Goal: Task Accomplishment & Management: Use online tool/utility

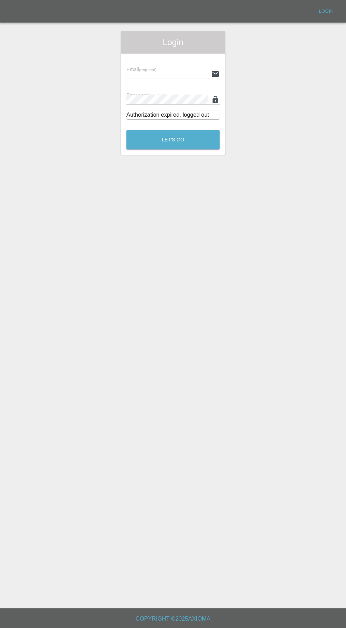
click at [159, 72] on input "text" at bounding box center [167, 74] width 82 height 10
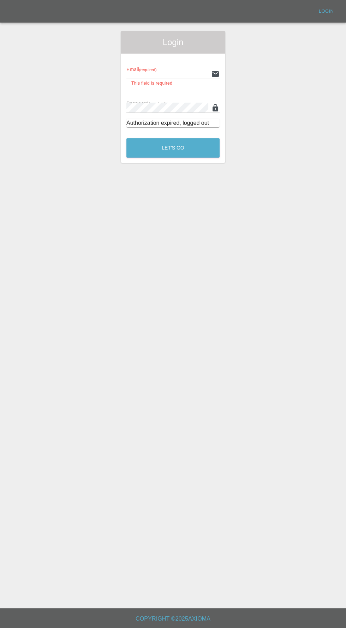
type input "[EMAIL_ADDRESS][DOMAIN_NAME]"
click at [126, 138] on button "Let's Go" at bounding box center [172, 147] width 93 height 19
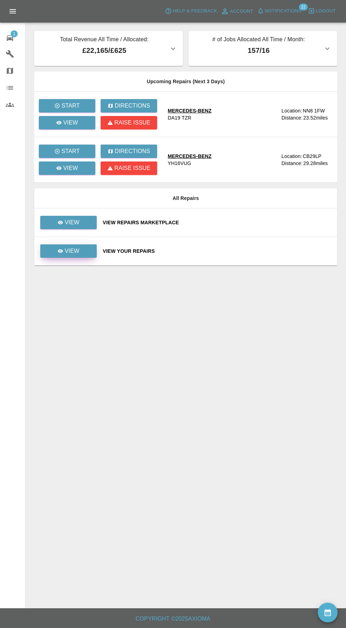
click at [78, 245] on link "View" at bounding box center [68, 250] width 56 height 13
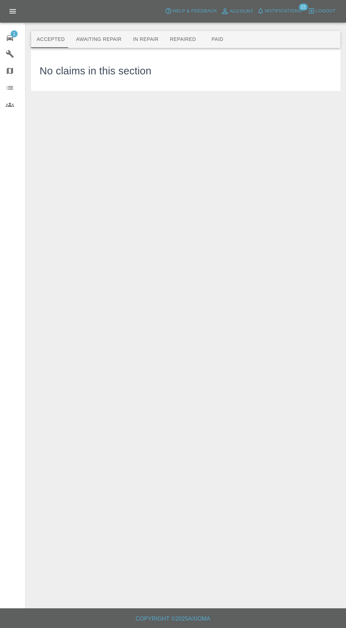
click at [105, 59] on div "No claims in this section" at bounding box center [95, 69] width 112 height 26
click at [98, 40] on button "Awaiting Repair" at bounding box center [98, 39] width 57 height 17
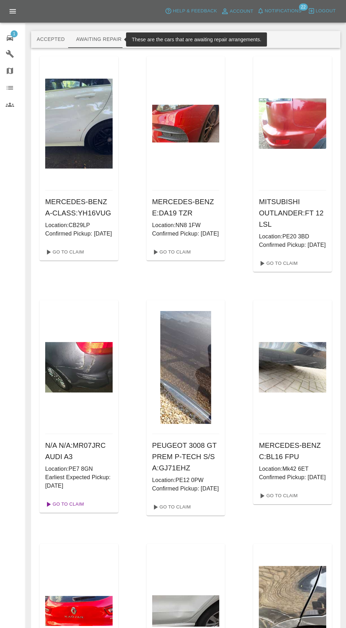
click at [69, 510] on link "Go To Claim" at bounding box center [63, 504] width 43 height 11
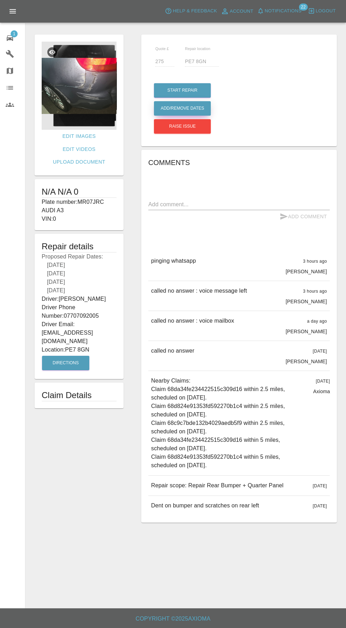
click at [189, 108] on button "Add/Remove Dates" at bounding box center [182, 108] width 57 height 14
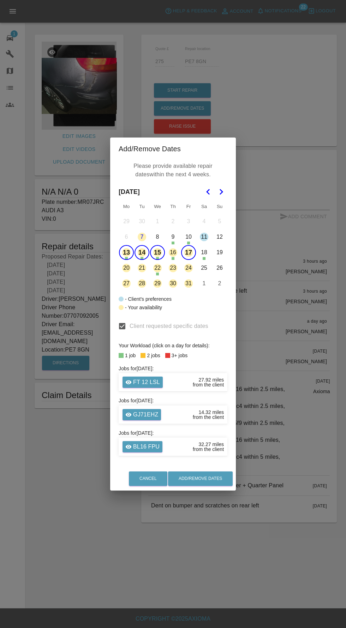
click at [126, 275] on button "20" at bounding box center [126, 268] width 15 height 15
click at [141, 260] on button "14" at bounding box center [141, 252] width 15 height 15
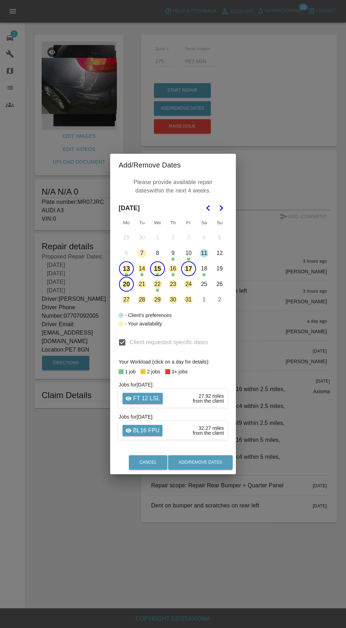
click at [126, 292] on button "20" at bounding box center [126, 284] width 15 height 15
click at [129, 276] on button "13" at bounding box center [126, 268] width 15 height 15
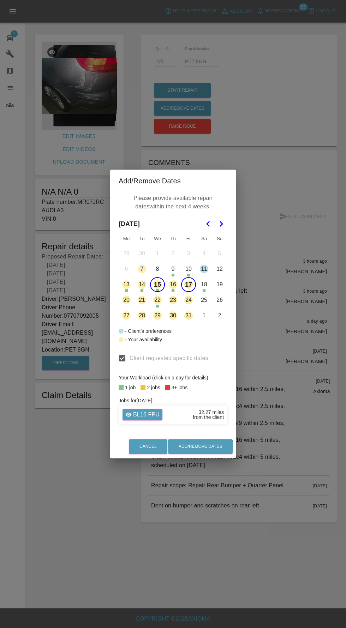
click at [157, 292] on button "15" at bounding box center [157, 284] width 15 height 15
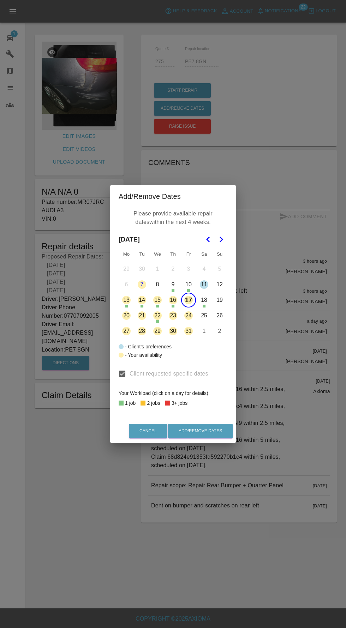
click at [126, 339] on button "27" at bounding box center [126, 331] width 15 height 15
click at [127, 339] on button "27" at bounding box center [126, 331] width 15 height 15
click at [126, 323] on button "20" at bounding box center [126, 315] width 15 height 15
click at [141, 323] on button "21" at bounding box center [141, 315] width 15 height 15
click at [254, 175] on div "Add/Remove Dates Please provide available repair dates within the next 4 weeks.…" at bounding box center [173, 314] width 346 height 628
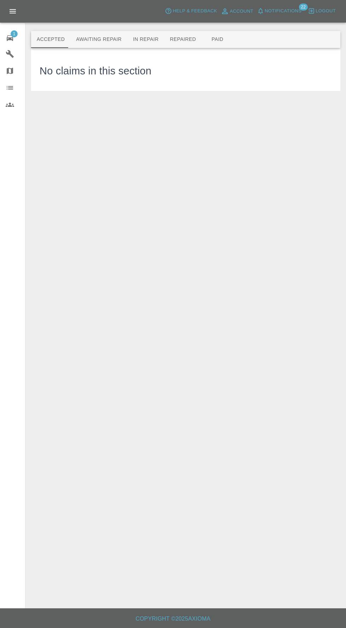
click at [14, 33] on span "1" at bounding box center [14, 33] width 7 height 7
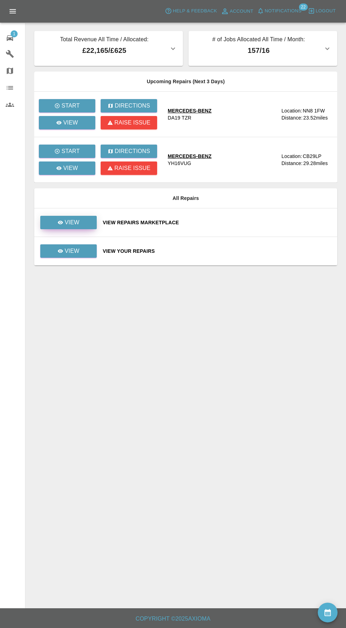
click at [69, 219] on p "View" at bounding box center [72, 222] width 15 height 8
click at [81, 225] on link "View" at bounding box center [68, 222] width 56 height 13
click at [78, 248] on p "View" at bounding box center [72, 251] width 15 height 8
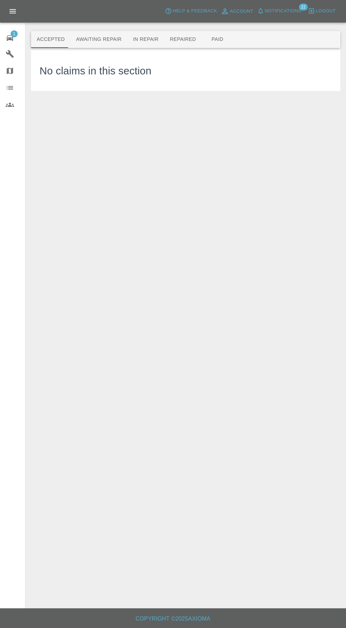
click at [101, 41] on button "Awaiting Repair" at bounding box center [98, 39] width 57 height 17
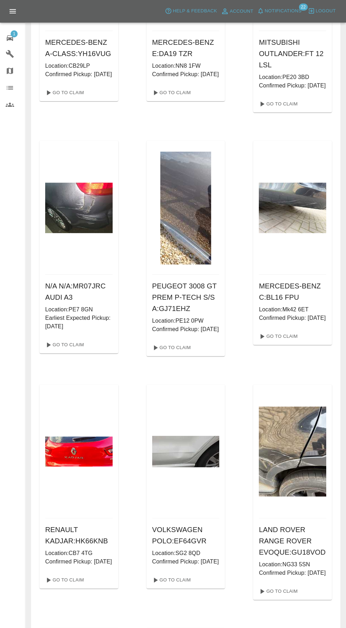
scroll to position [160, 0]
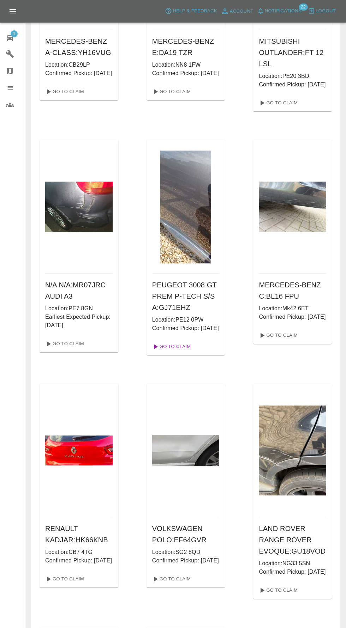
click at [187, 352] on link "Go To Claim" at bounding box center [170, 346] width 43 height 11
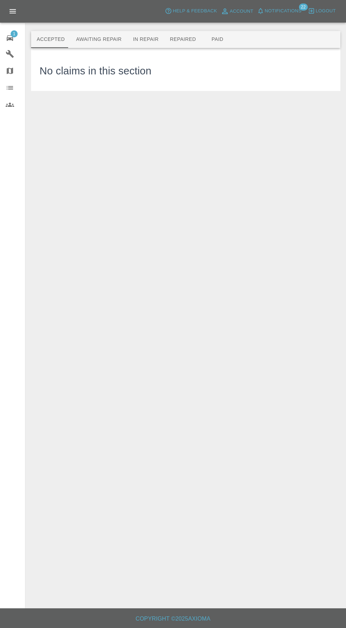
click at [108, 34] on button "Awaiting Repair" at bounding box center [98, 39] width 57 height 17
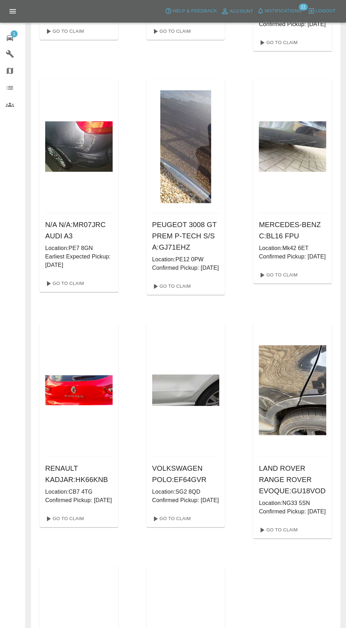
scroll to position [236, 0]
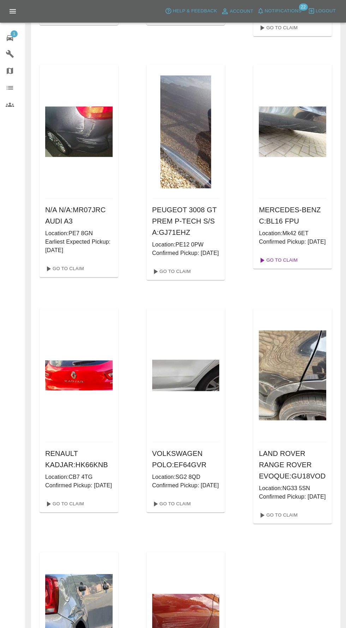
click at [284, 266] on link "Go To Claim" at bounding box center [277, 260] width 43 height 11
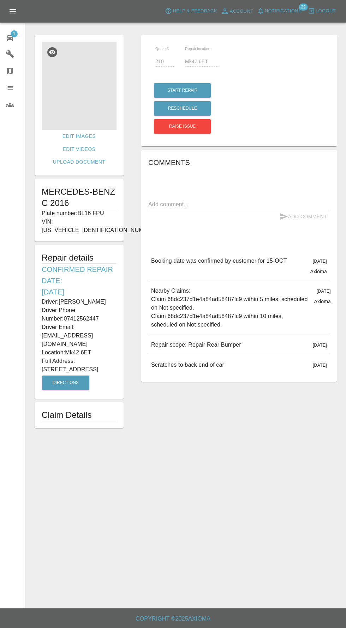
click at [96, 87] on img at bounding box center [79, 86] width 75 height 88
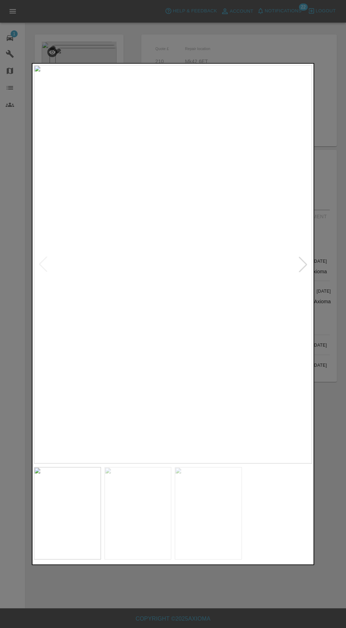
click at [148, 560] on img at bounding box center [137, 513] width 67 height 93
click at [77, 553] on img at bounding box center [67, 513] width 67 height 93
click at [163, 558] on img at bounding box center [137, 513] width 67 height 93
click at [223, 560] on img at bounding box center [208, 513] width 67 height 93
click at [255, 628] on div at bounding box center [173, 314] width 346 height 628
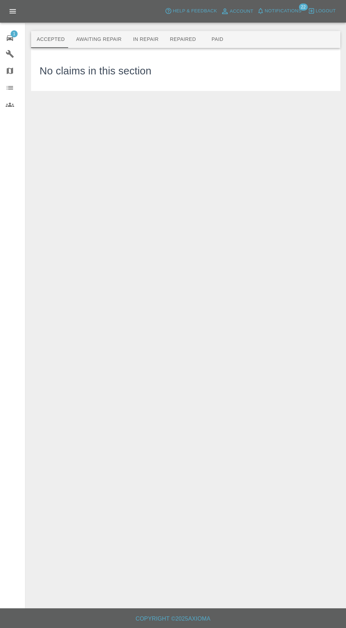
click at [100, 39] on button "Awaiting Repair" at bounding box center [98, 39] width 57 height 17
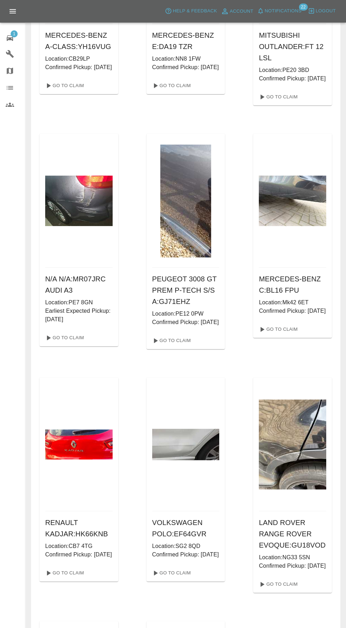
scroll to position [167, 0]
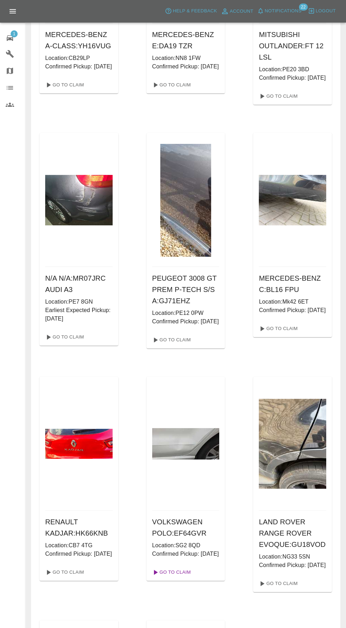
click at [187, 578] on link "Go To Claim" at bounding box center [170, 572] width 43 height 11
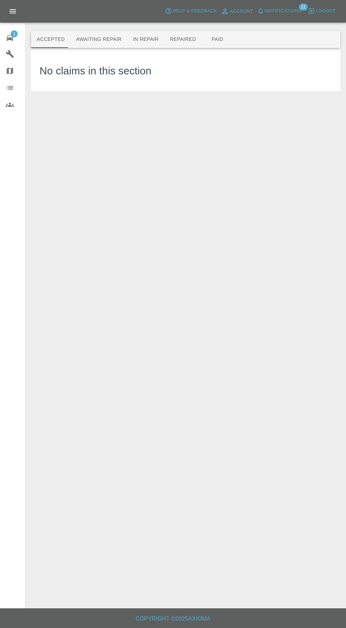
click at [101, 32] on button "Awaiting Repair" at bounding box center [98, 39] width 57 height 17
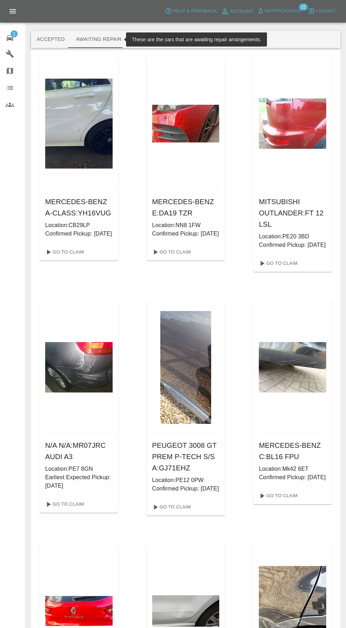
click at [10, 38] on icon at bounding box center [10, 38] width 6 height 6
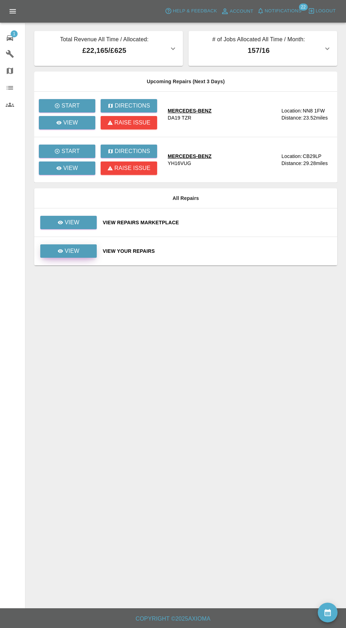
click at [77, 252] on p "View" at bounding box center [72, 251] width 15 height 8
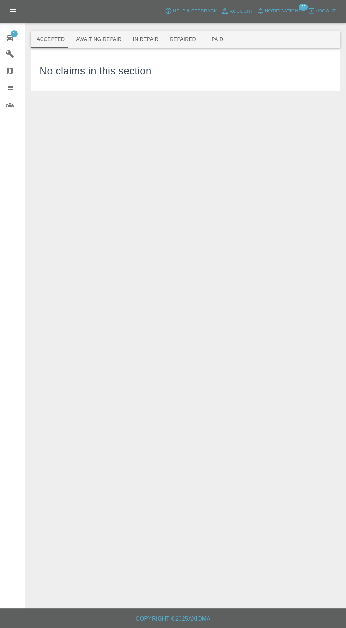
click at [91, 40] on button "Awaiting Repair" at bounding box center [98, 39] width 57 height 17
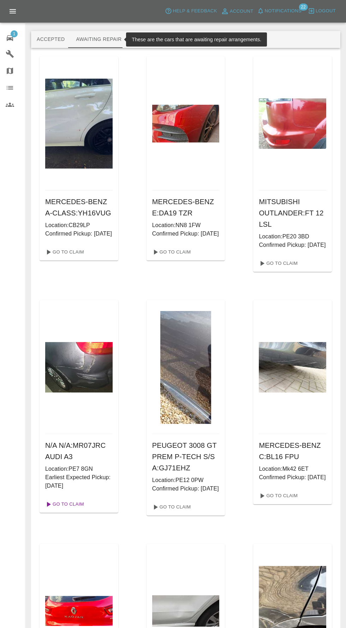
click at [67, 510] on link "Go To Claim" at bounding box center [63, 504] width 43 height 11
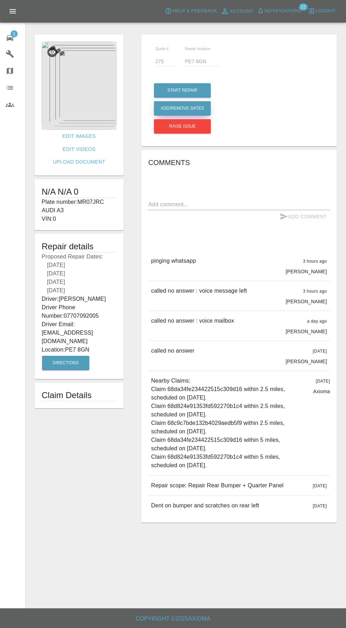
click at [181, 108] on button "Add/Remove Dates" at bounding box center [182, 108] width 57 height 14
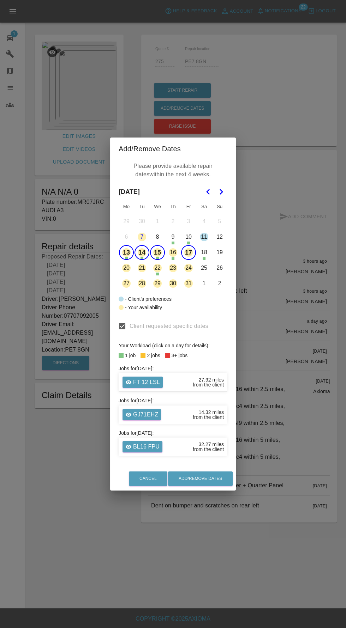
click at [141, 252] on button "14" at bounding box center [141, 252] width 15 height 15
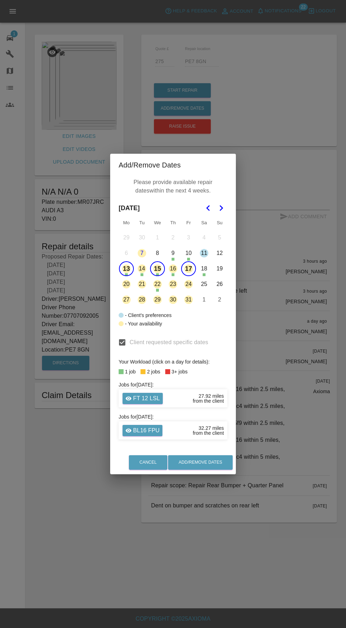
click at [126, 269] on button "13" at bounding box center [126, 268] width 15 height 15
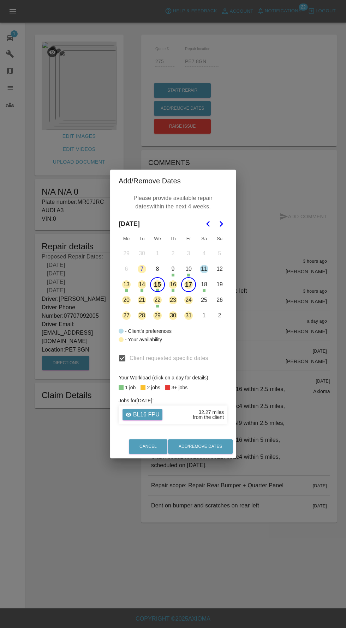
click at [157, 285] on button "15" at bounding box center [157, 284] width 15 height 15
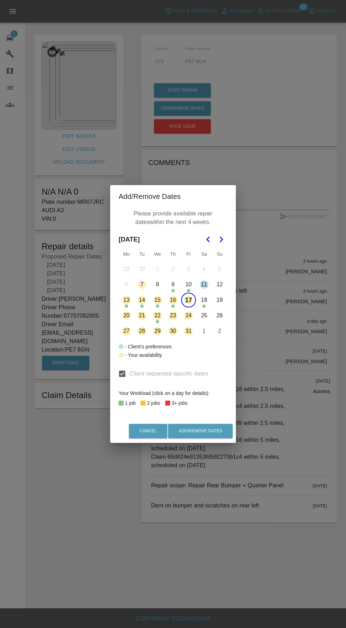
click at [126, 315] on button "20" at bounding box center [126, 315] width 15 height 15
click at [142, 315] on button "21" at bounding box center [141, 315] width 15 height 15
click at [220, 430] on button "Add/Remove Dates" at bounding box center [200, 431] width 65 height 14
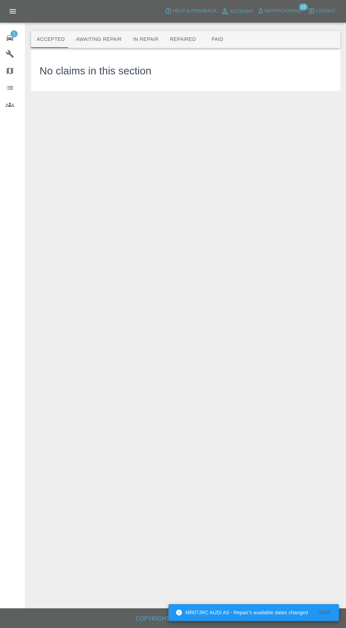
click at [20, 45] on link "Garages" at bounding box center [12, 53] width 25 height 17
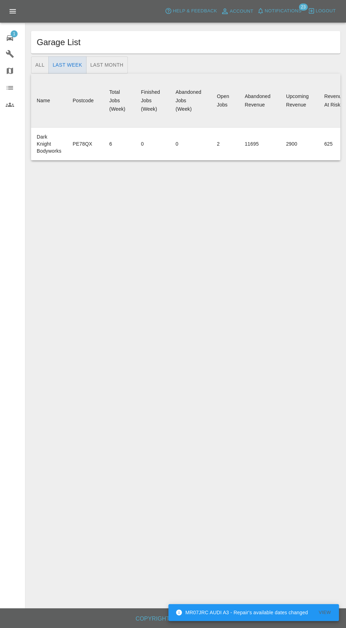
click at [15, 13] on icon "Open drawer" at bounding box center [13, 11] width 6 height 4
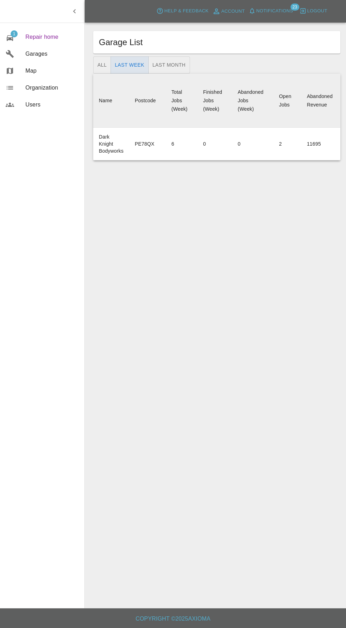
click at [48, 39] on span "Repair home" at bounding box center [51, 37] width 53 height 8
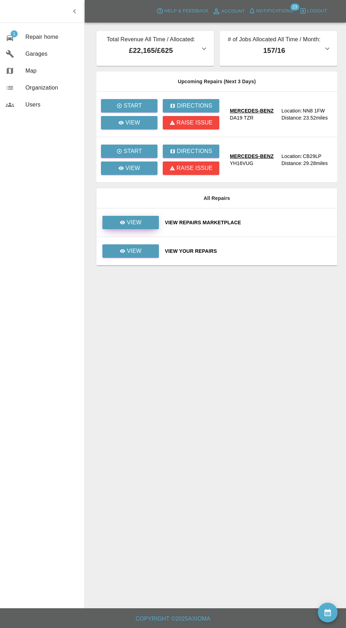
click at [150, 225] on link "View" at bounding box center [130, 222] width 56 height 13
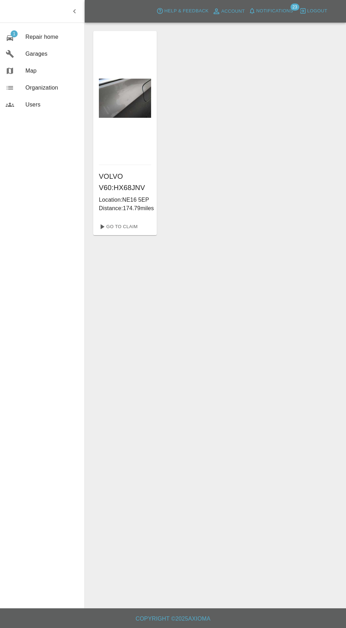
click at [293, 10] on span "23" at bounding box center [294, 7] width 9 height 7
click at [281, 11] on span "Notifications" at bounding box center [274, 11] width 37 height 8
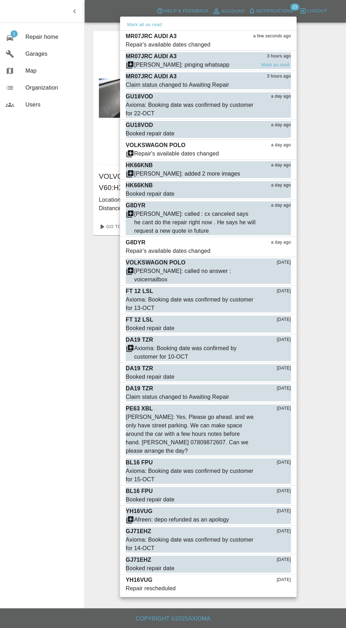
click at [240, 61] on span "[PERSON_NAME]: pinging whatsapp" at bounding box center [191, 65] width 130 height 8
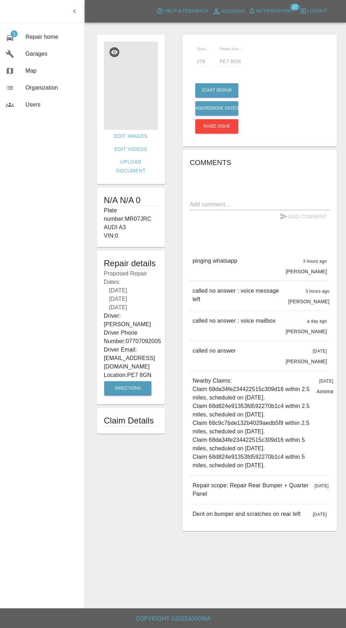
click at [147, 105] on img at bounding box center [131, 86] width 54 height 88
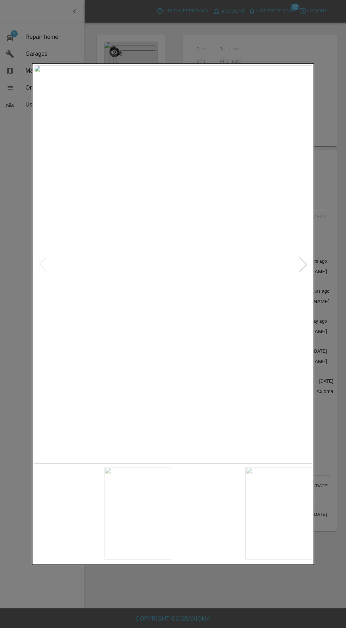
click at [311, 270] on img at bounding box center [173, 264] width 278 height 398
click at [306, 265] on div at bounding box center [303, 264] width 16 height 16
click at [298, 272] on div at bounding box center [303, 264] width 16 height 16
click at [302, 269] on div at bounding box center [303, 264] width 16 height 16
click at [304, 271] on img at bounding box center [173, 264] width 278 height 398
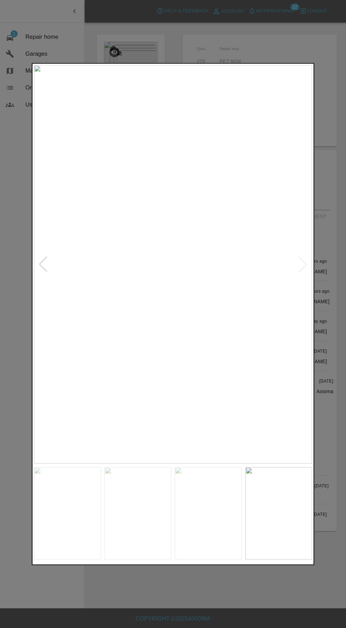
click at [300, 267] on img at bounding box center [173, 264] width 278 height 398
click at [303, 271] on img at bounding box center [173, 264] width 278 height 398
click at [48, 271] on div at bounding box center [43, 264] width 16 height 16
